Goal: Find specific page/section

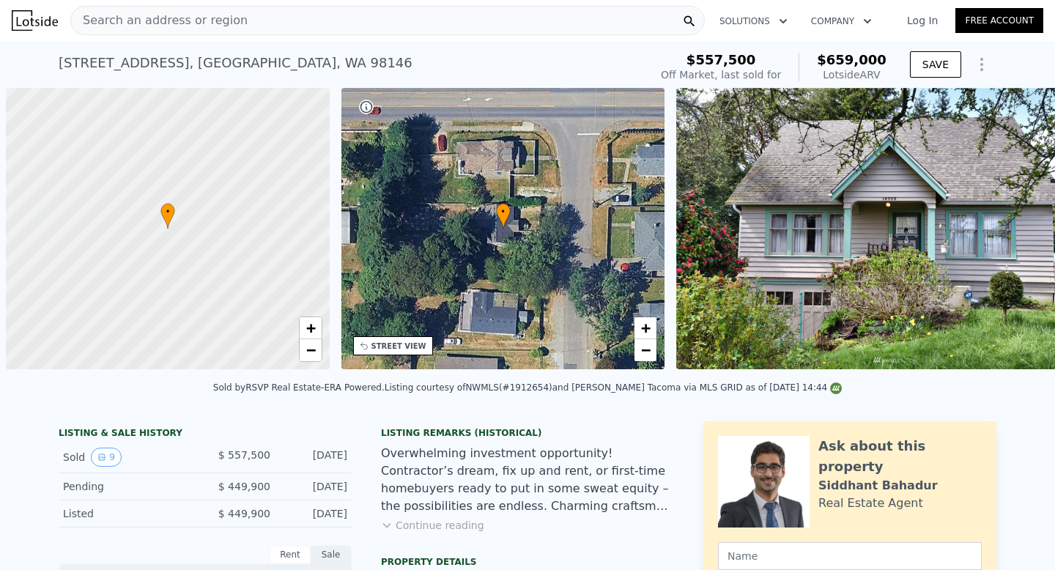
click at [226, 27] on span "Search an address or region" at bounding box center [159, 21] width 176 height 18
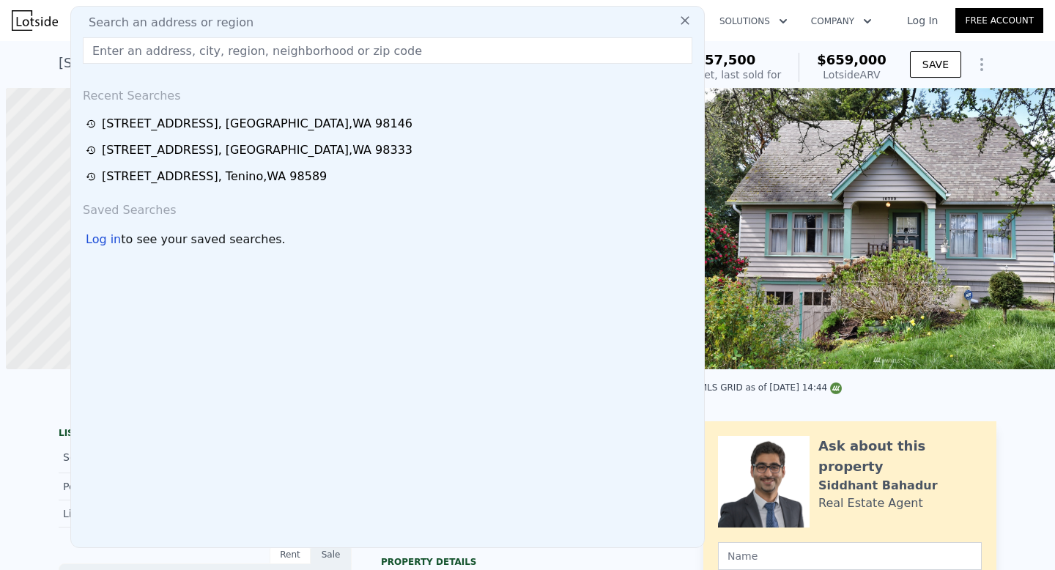
scroll to position [0, 6]
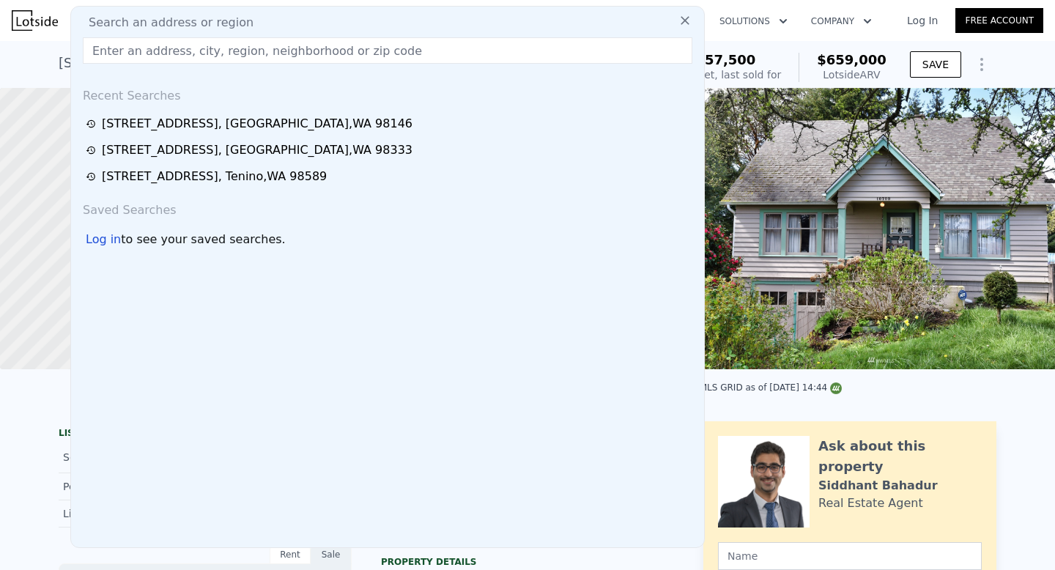
click at [233, 22] on span "Search an address or region" at bounding box center [165, 23] width 176 height 18
click at [223, 56] on input "text" at bounding box center [387, 50] width 609 height 26
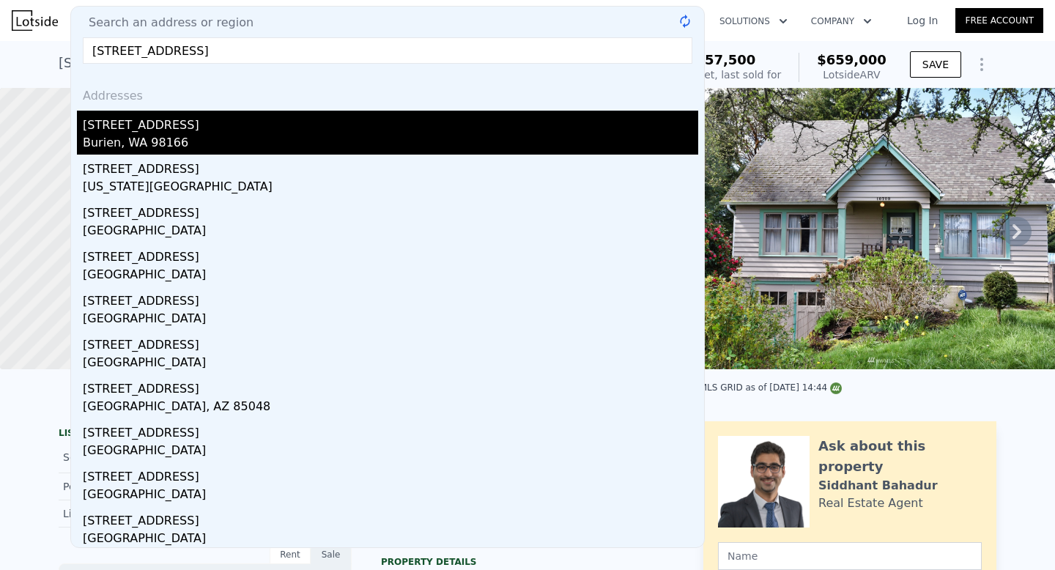
type input "[STREET_ADDRESS]"
click at [137, 128] on div "[STREET_ADDRESS]" at bounding box center [390, 122] width 615 height 23
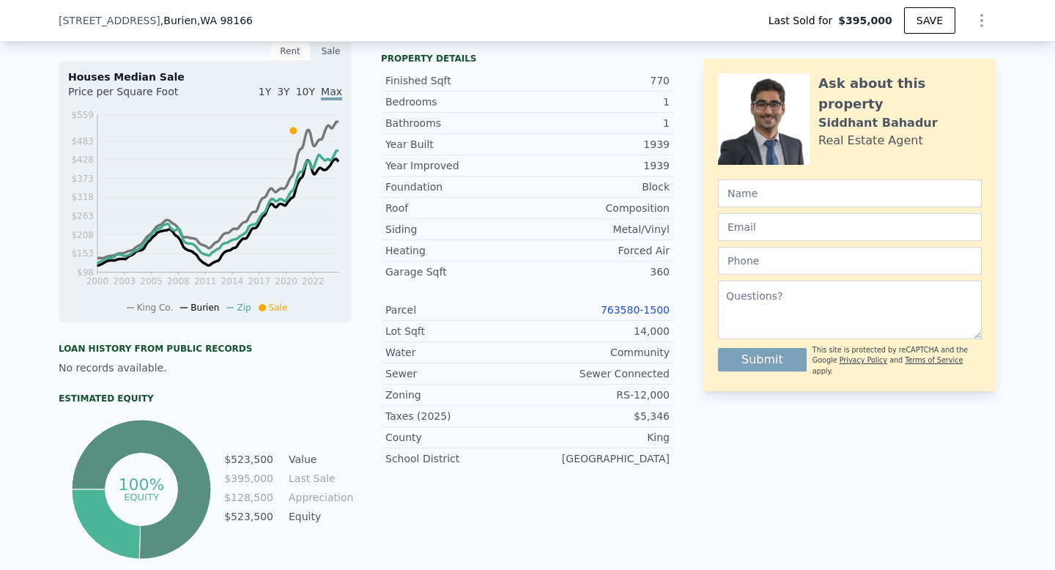
scroll to position [595, 0]
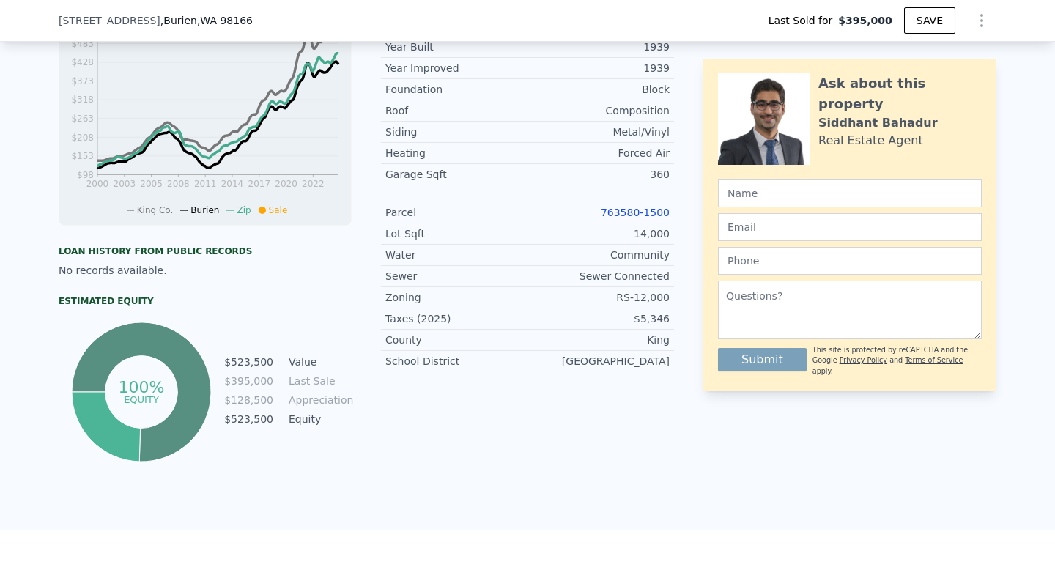
click at [640, 209] on link "763580-1500" at bounding box center [634, 213] width 69 height 12
